Goal: Download file/media

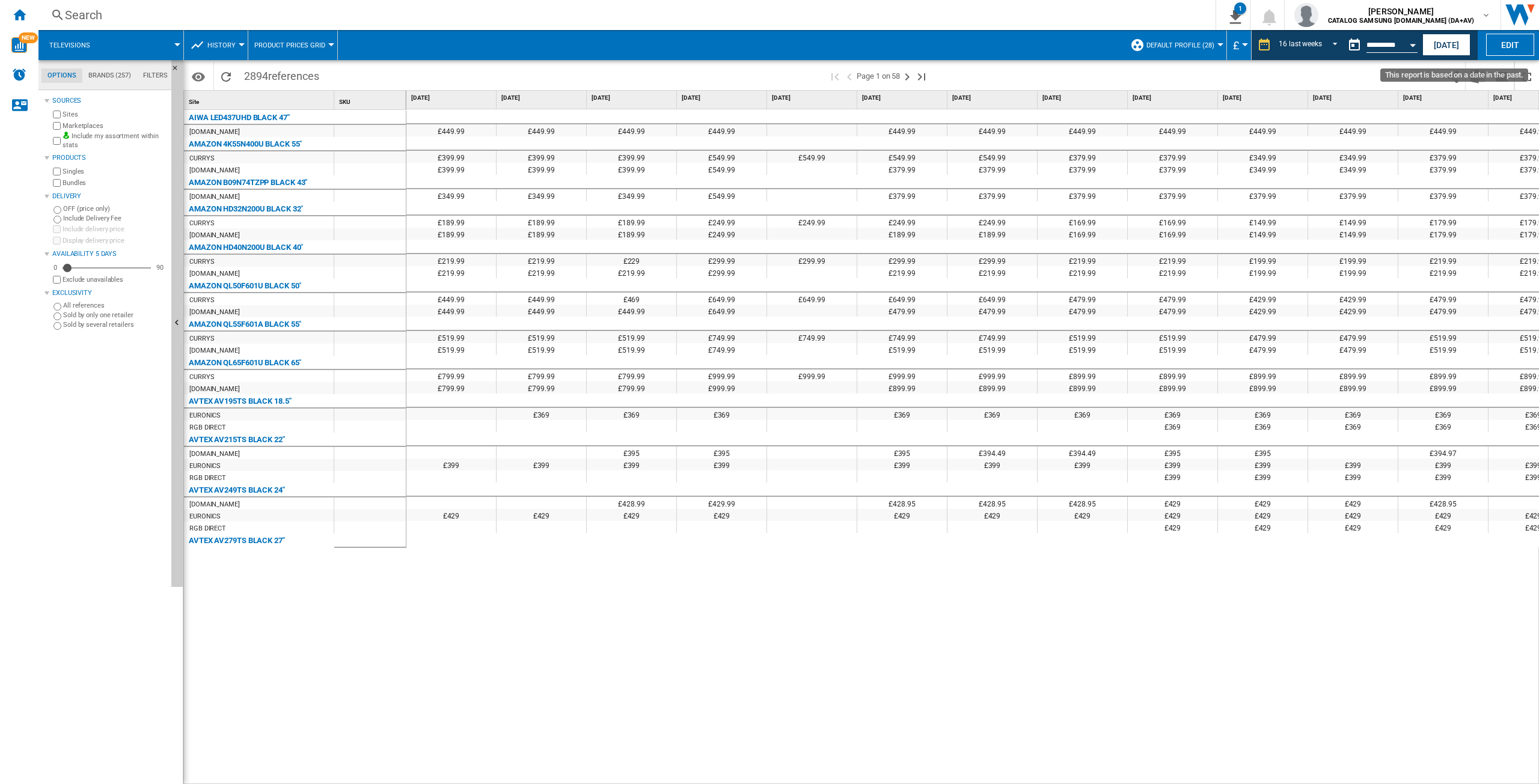
click at [1408, 48] on button "Open calendar" at bounding box center [1412, 42] width 22 height 22
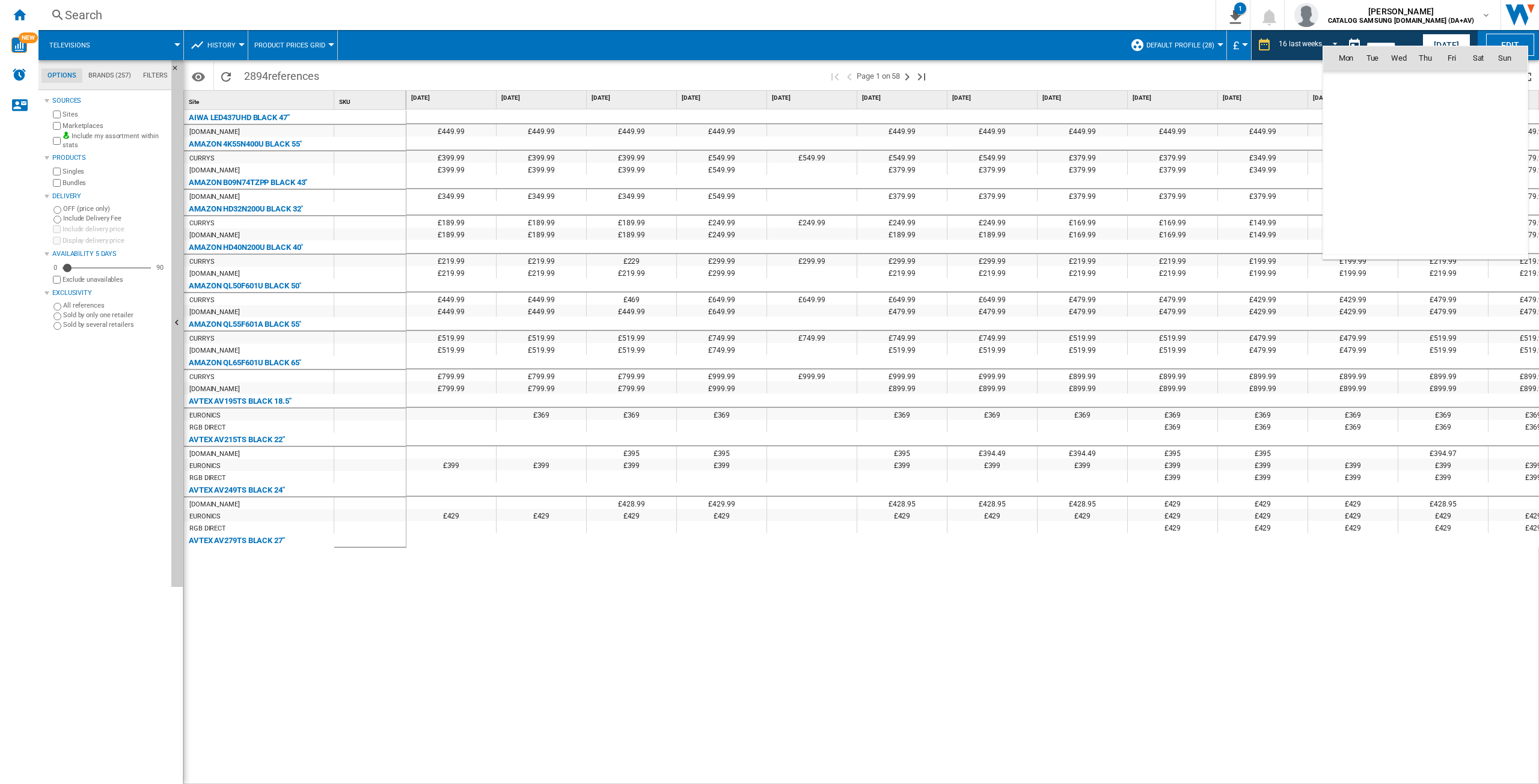
scroll to position [3823, 0]
click at [1447, 49] on body "In order to access Insight, please log out and log in again OK NEW Search Searc…" at bounding box center [769, 392] width 1539 height 784
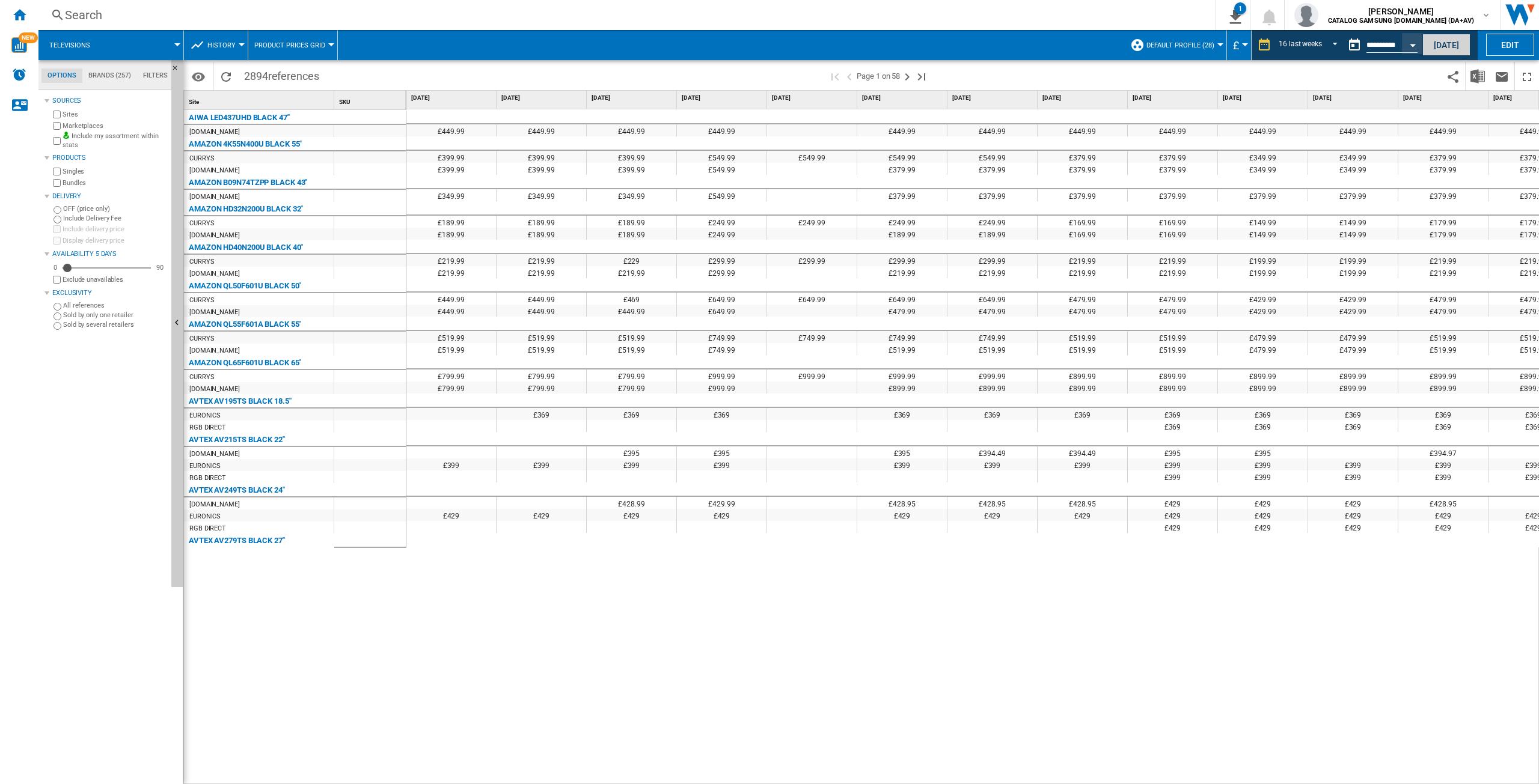
click at [1443, 48] on button "[DATE]" at bounding box center [1446, 45] width 48 height 23
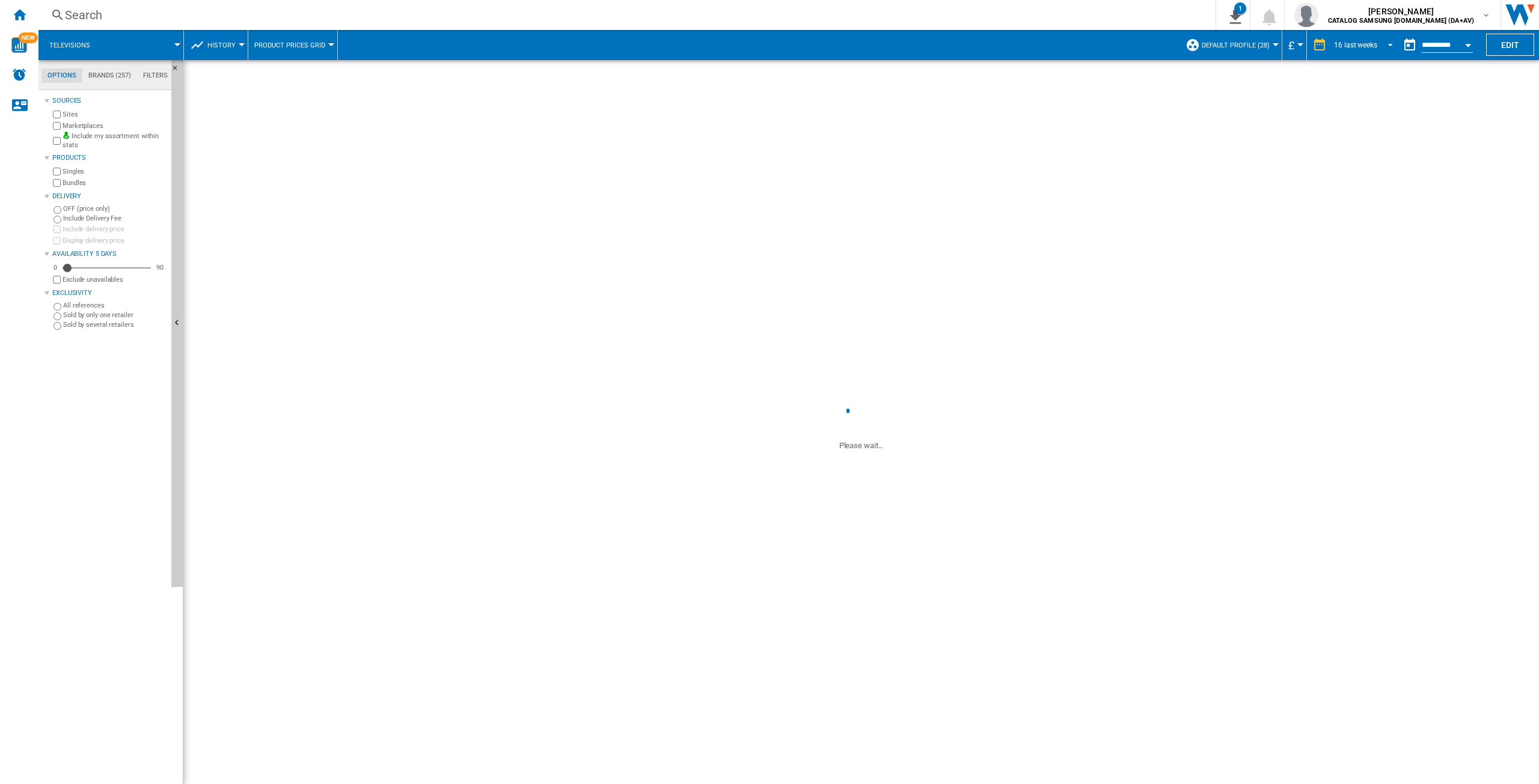
click at [1367, 43] on div "16 last weeks" at bounding box center [1355, 44] width 43 height 8
click at [1356, 100] on div "32 last weeks" at bounding box center [1355, 100] width 43 height 10
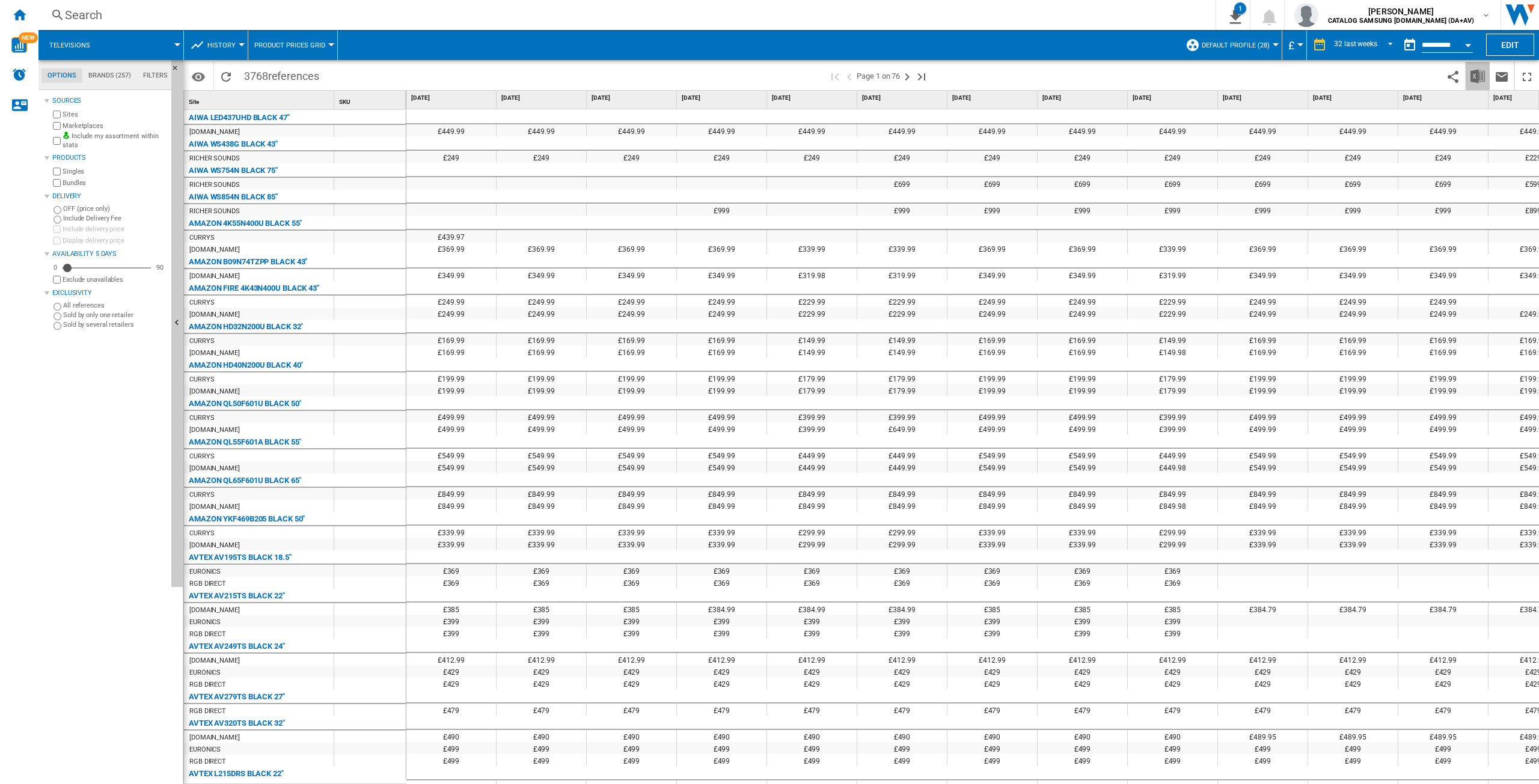
click at [1484, 69] on button "Download in Excel" at bounding box center [1478, 76] width 25 height 28
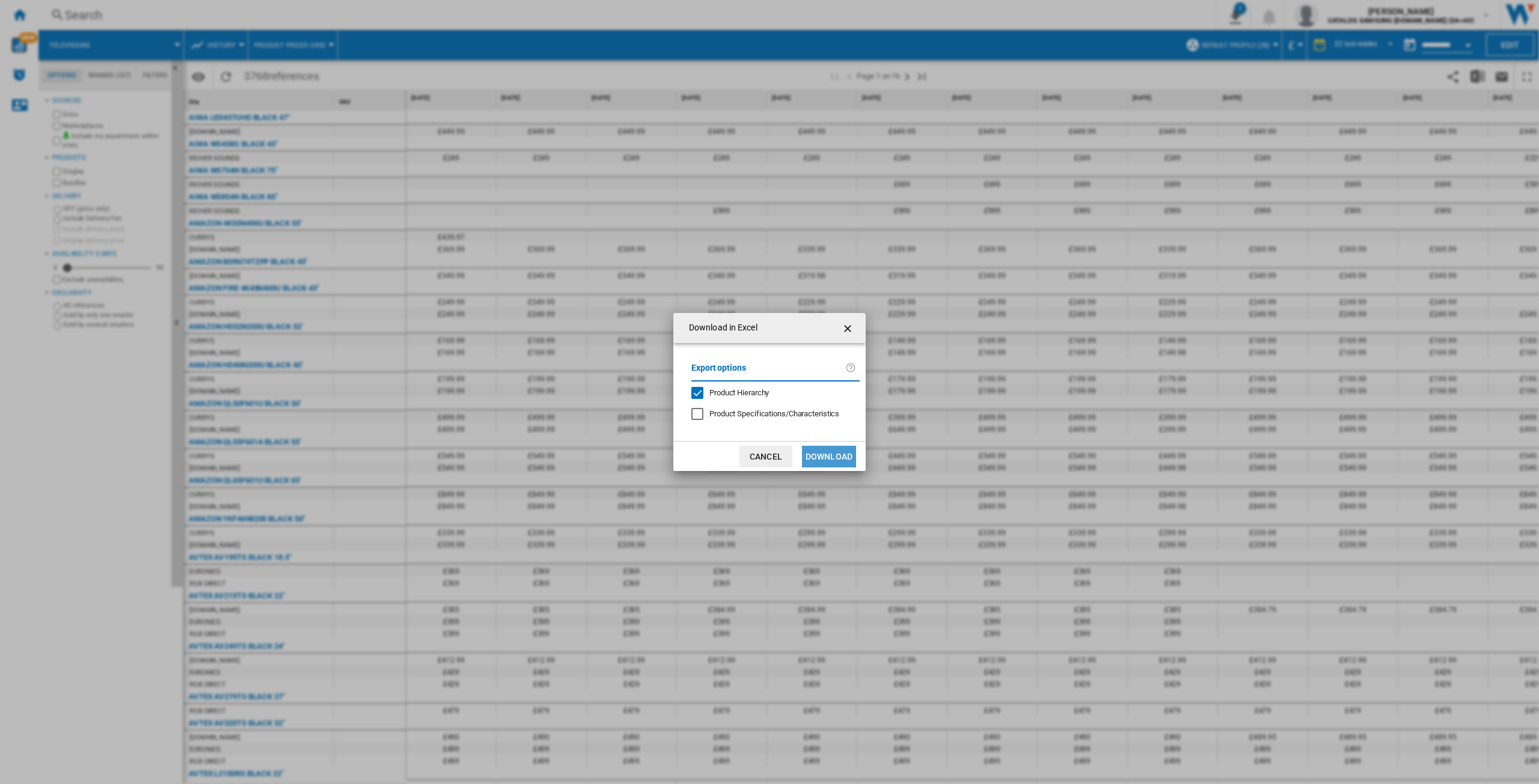
click at [831, 452] on button "Download" at bounding box center [828, 456] width 54 height 22
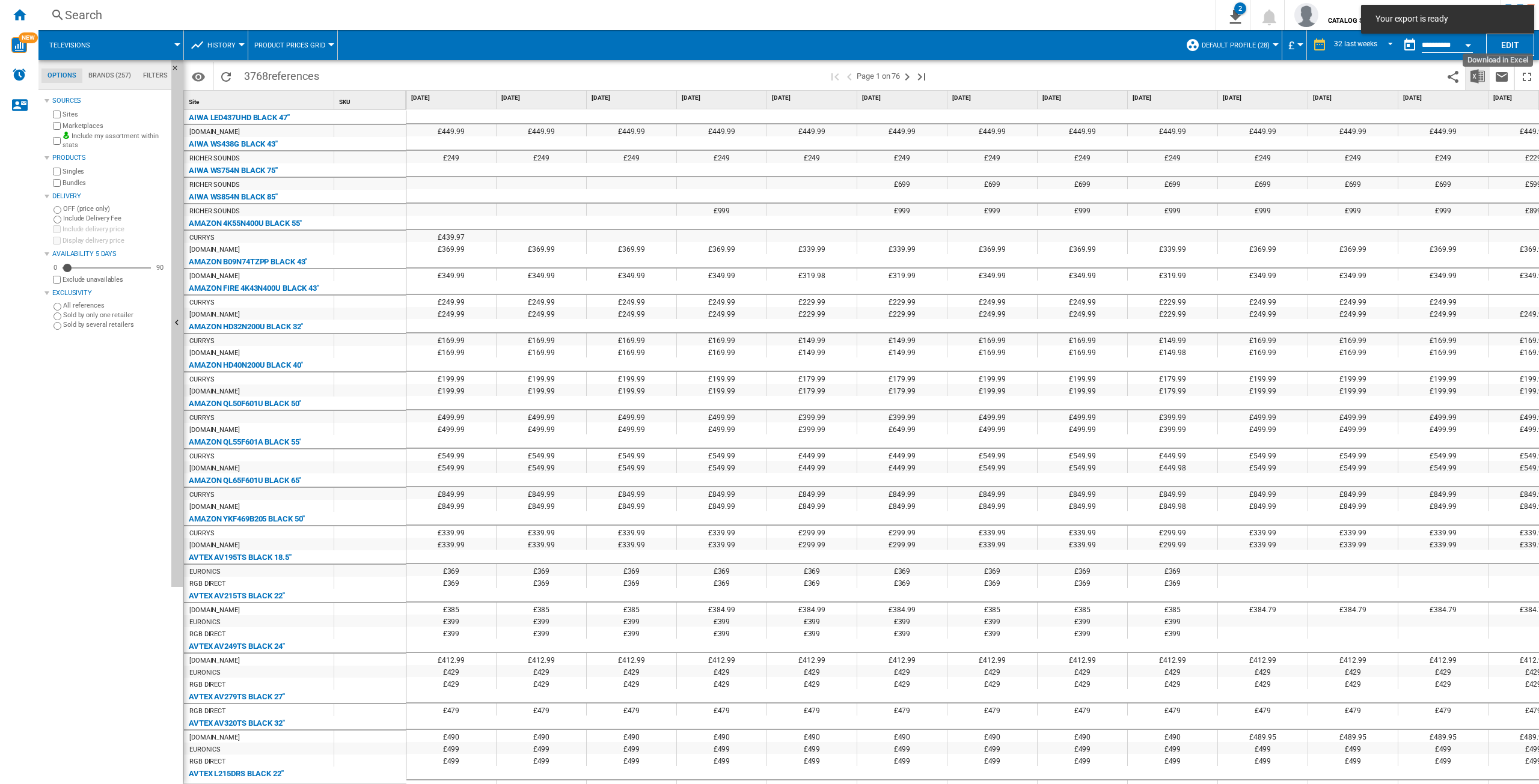
click at [1475, 82] on img "Download in Excel" at bounding box center [1477, 75] width 14 height 14
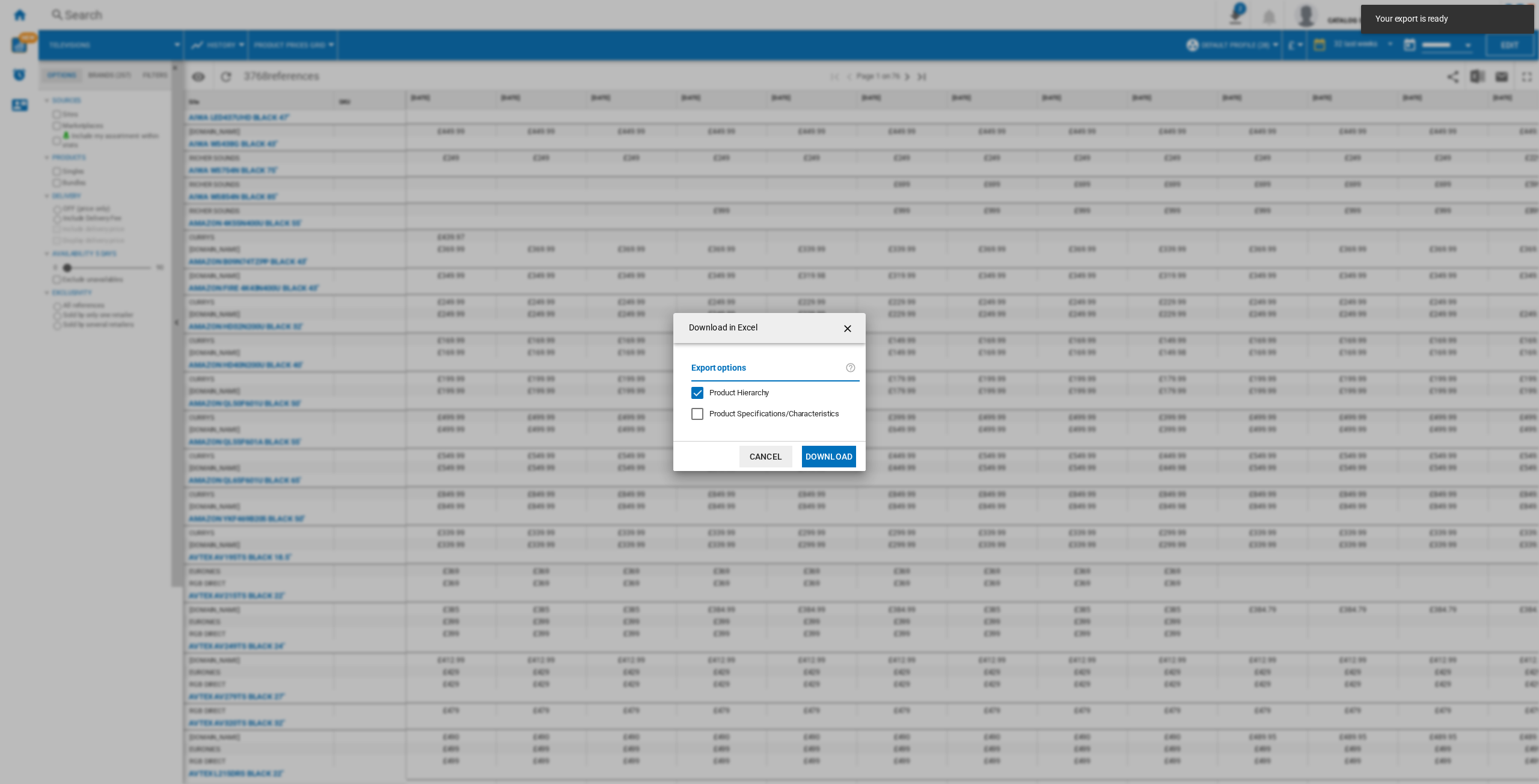
click at [823, 467] on button "Download" at bounding box center [828, 456] width 54 height 22
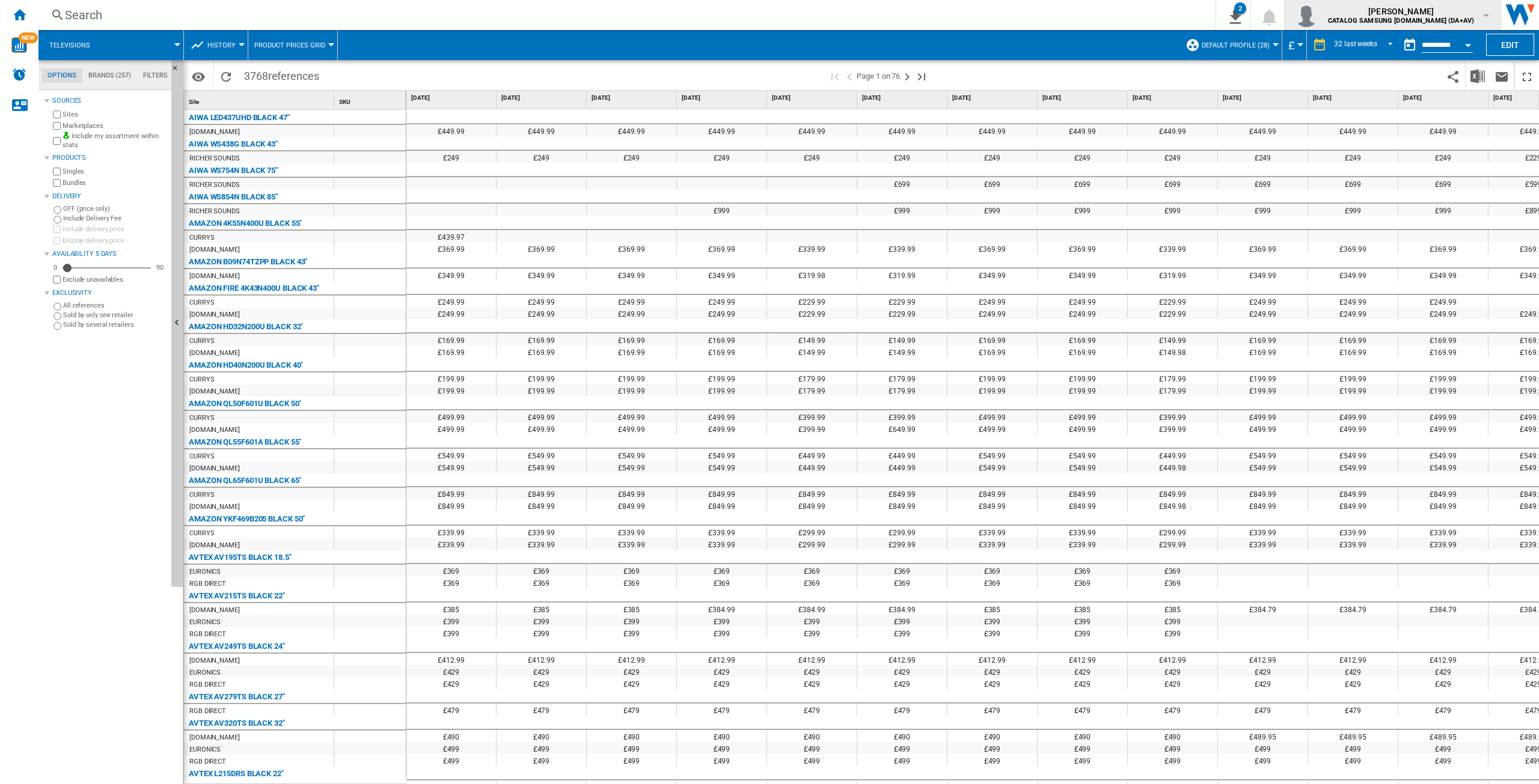
click at [1318, 17] on img "button" at bounding box center [1306, 15] width 25 height 24
